Goal: Book appointment/travel/reservation

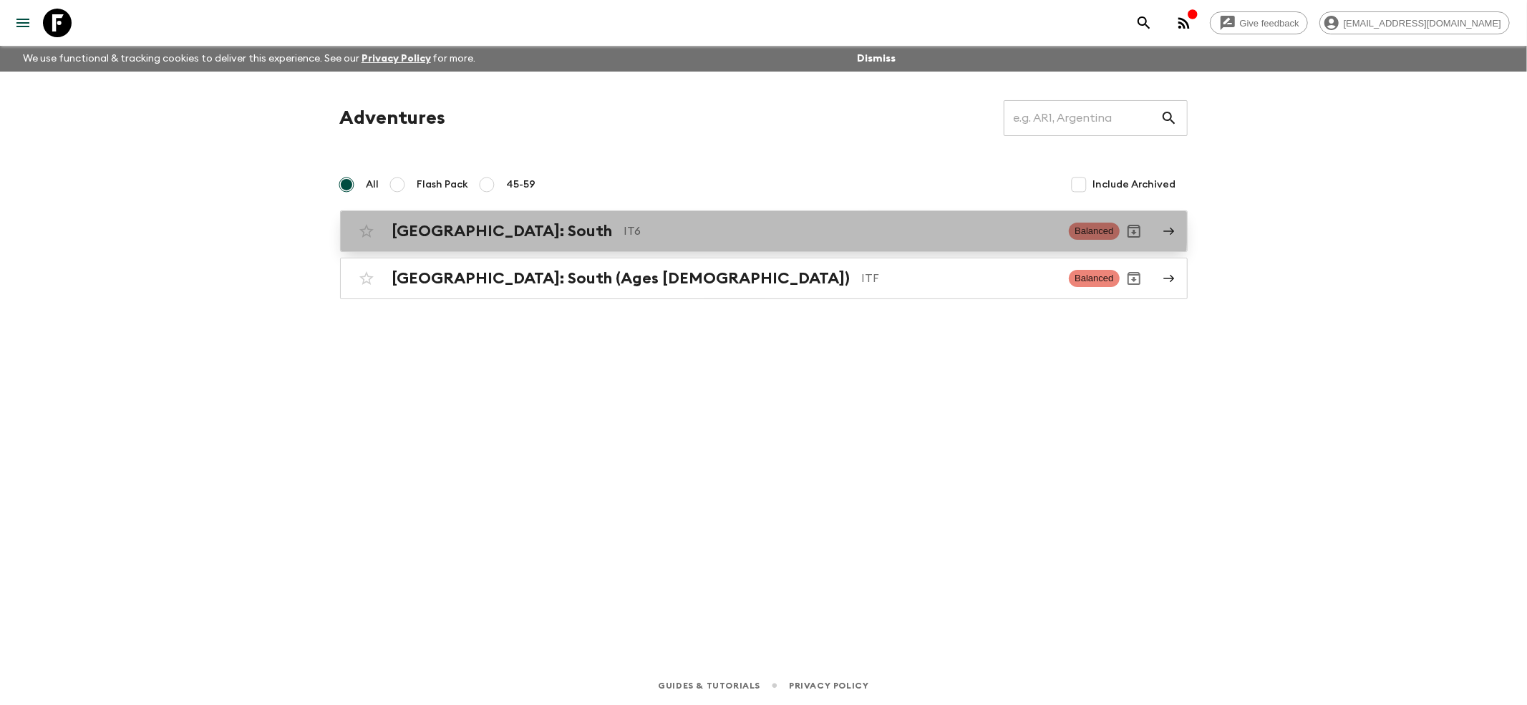
click at [458, 215] on link "[GEOGRAPHIC_DATA]: South IT6 Balanced" at bounding box center [764, 231] width 848 height 42
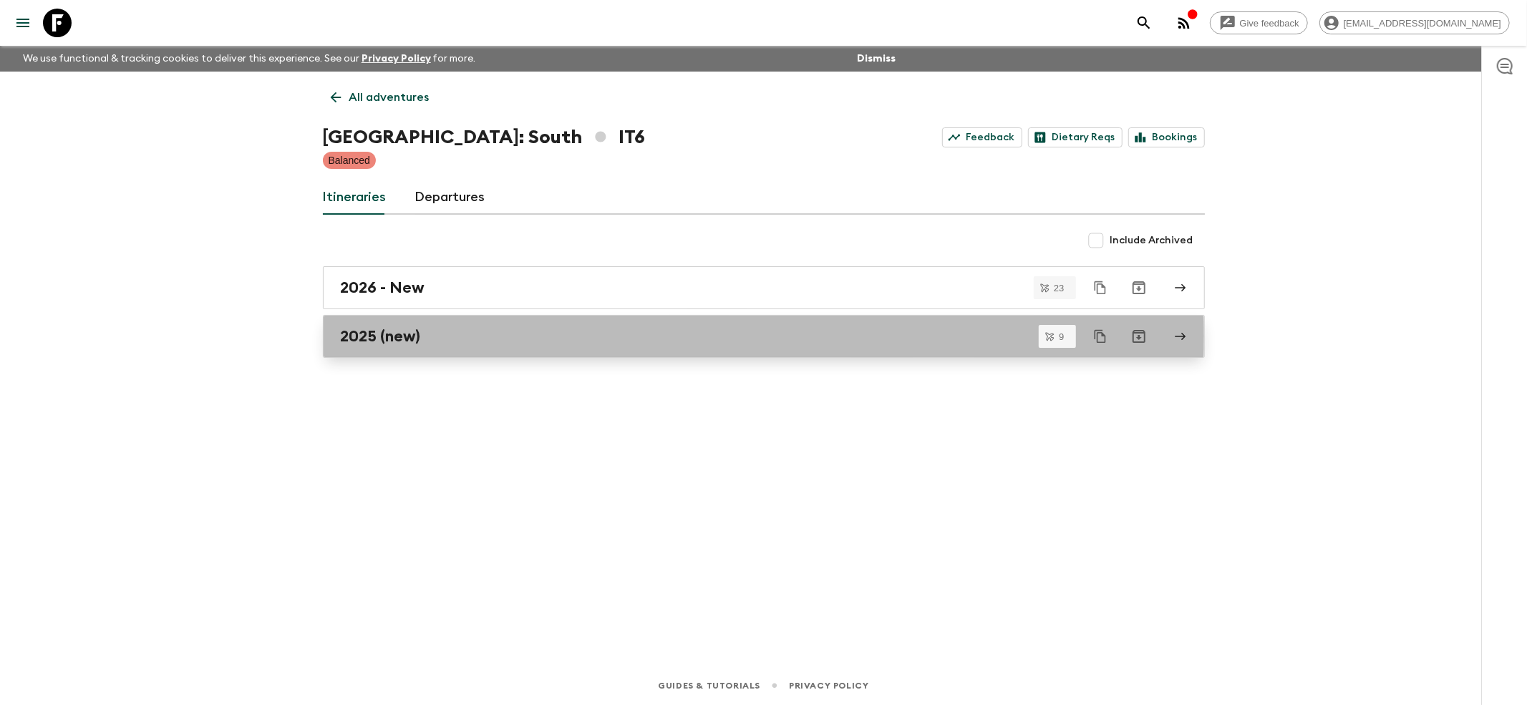
click at [381, 337] on h2 "2025 (new)" at bounding box center [381, 336] width 80 height 19
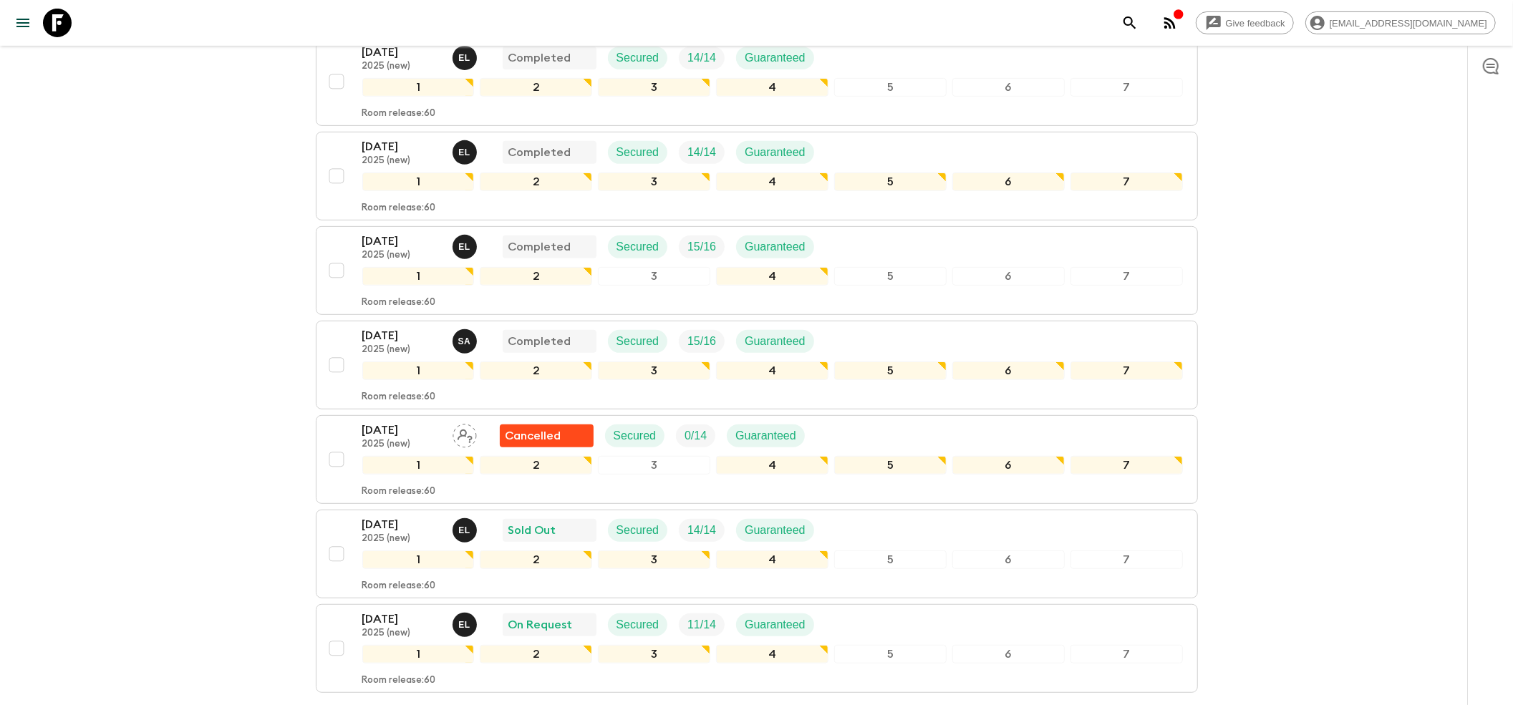
scroll to position [584, 0]
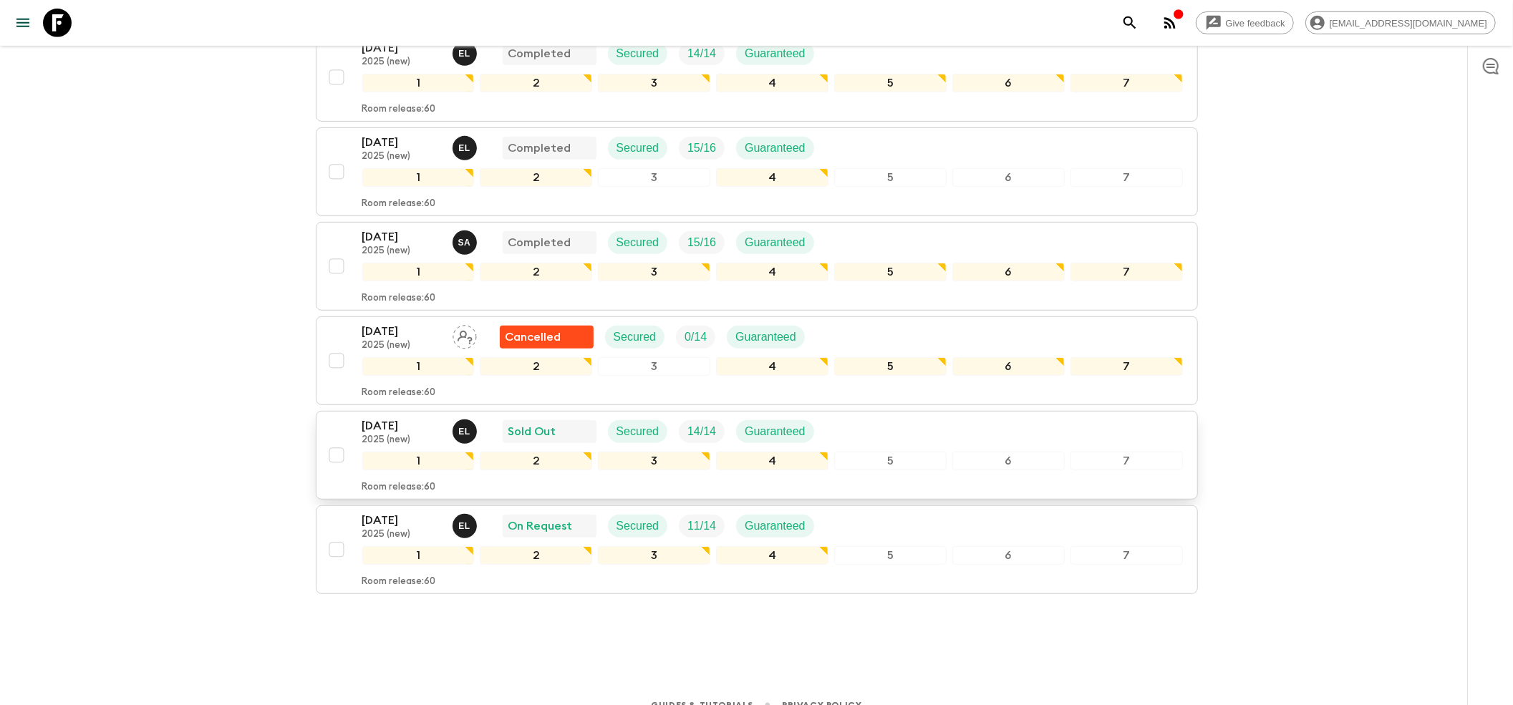
click at [398, 435] on p "2025 (new)" at bounding box center [401, 440] width 79 height 11
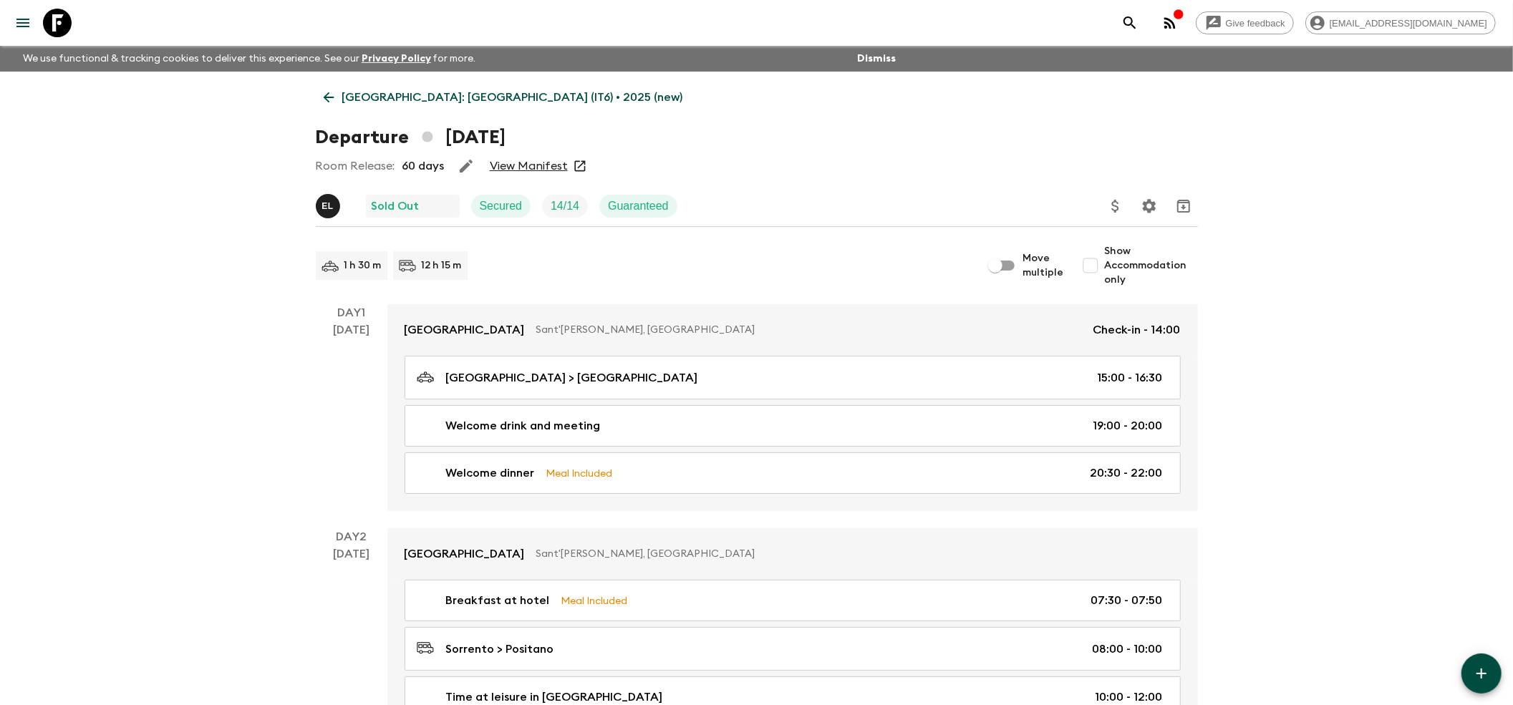
click at [537, 168] on link "View Manifest" at bounding box center [529, 166] width 78 height 14
